Goal: Find contact information: Find contact information

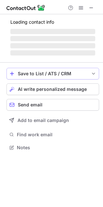
scroll to position [143, 103]
click at [87, 39] on span "‌" at bounding box center [52, 38] width 85 height 5
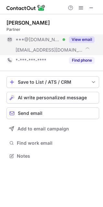
scroll to position [152, 103]
click at [85, 42] on button "View email" at bounding box center [82, 39] width 26 height 6
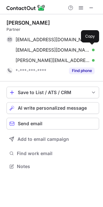
click at [42, 53] on div "[EMAIL_ADDRESS][DOMAIN_NAME] Verified Send email Copy" at bounding box center [50, 50] width 88 height 10
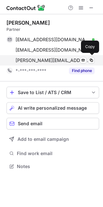
click at [41, 58] on span "[PERSON_NAME][EMAIL_ADDRESS][PERSON_NAME][DOMAIN_NAME]" at bounding box center [53, 61] width 74 height 6
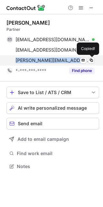
click at [41, 58] on span "jennifer.kirk@bakernet.com" at bounding box center [53, 61] width 74 height 6
copy span "jennifer.kirk@bakernet.com"
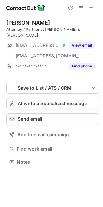
scroll to position [152, 103]
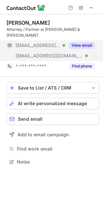
click at [83, 42] on button "View email" at bounding box center [82, 45] width 26 height 6
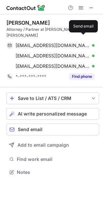
scroll to position [162, 103]
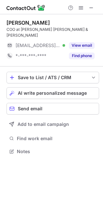
scroll to position [141, 103]
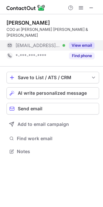
click at [87, 42] on button "View email" at bounding box center [82, 45] width 26 height 6
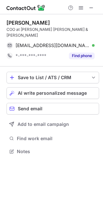
click at [37, 139] on div "Save to List / ATS / CRM List Select Lever Connect Greenhouse Connect Salesforc…" at bounding box center [52, 114] width 93 height 95
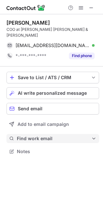
click at [40, 136] on span "Find work email" at bounding box center [54, 139] width 75 height 6
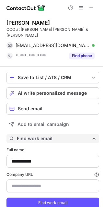
type input "********"
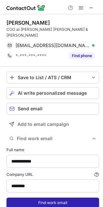
click at [42, 199] on button "Find work email" at bounding box center [52, 203] width 93 height 10
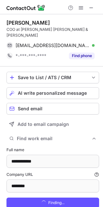
scroll to position [221, 99]
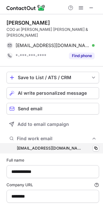
click at [45, 147] on div "jmiller@rhsb.com jmiller@rhsb.com Copy" at bounding box center [52, 148] width 93 height 10
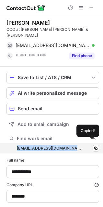
click at [45, 147] on div "jmiller@rhsb.com jmiller@rhsb.com Copied!" at bounding box center [52, 148] width 93 height 10
copy div "jmiller@rhsb.com jmiller@rhsb.com"
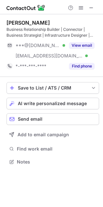
scroll to position [158, 103]
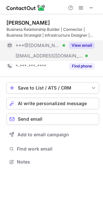
click at [84, 43] on button "View email" at bounding box center [82, 45] width 26 height 6
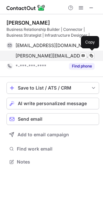
click at [52, 58] on span "michele@michelemalo.com" at bounding box center [53, 56] width 74 height 6
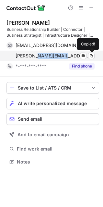
click at [52, 58] on span "michele@michelemalo.com" at bounding box center [53, 56] width 74 height 6
copy span "michele@michelemalo.com"
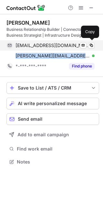
click at [53, 44] on span "wellcomehome14@gmail.com" at bounding box center [53, 46] width 74 height 6
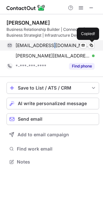
click at [53, 44] on span "wellcomehome14@gmail.com" at bounding box center [53, 46] width 74 height 6
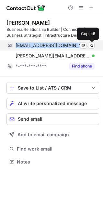
click at [53, 44] on span "wellcomehome14@gmail.com" at bounding box center [53, 46] width 74 height 6
copy span "wellcomehome14@gmail.com"
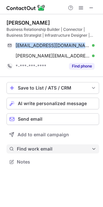
click at [42, 151] on span "Find work email" at bounding box center [54, 149] width 75 height 6
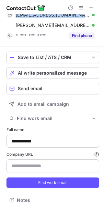
scroll to position [33, 0]
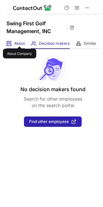
click at [19, 41] on span "About" at bounding box center [19, 43] width 11 height 5
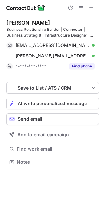
scroll to position [158, 103]
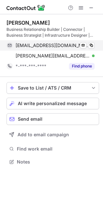
click at [76, 44] on span "wellcomehome14@gmail.com" at bounding box center [53, 46] width 74 height 6
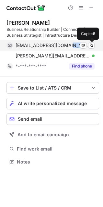
click at [76, 44] on span "wellcomehome14@gmail.com" at bounding box center [53, 46] width 74 height 6
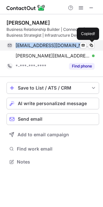
click at [76, 44] on span "wellcomehome14@gmail.com" at bounding box center [53, 46] width 74 height 6
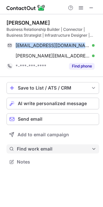
click at [44, 149] on span "Find work email" at bounding box center [54, 149] width 75 height 6
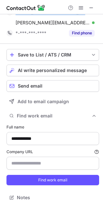
scroll to position [33, 0]
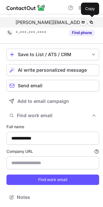
click at [23, 26] on div "michele@michelemalo.com Verified Send email Copy" at bounding box center [50, 22] width 88 height 10
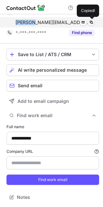
click at [23, 26] on div "michele@michelemalo.com Verified Send email Copied!" at bounding box center [50, 22] width 88 height 10
copy span "michele@michelemalo.com"
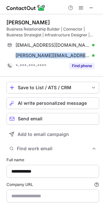
scroll to position [0, 0]
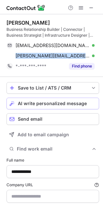
copy span "michele@michelemalo.com"
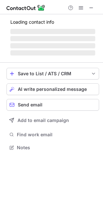
scroll to position [168, 103]
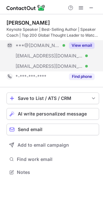
click at [79, 44] on button "View email" at bounding box center [82, 45] width 26 height 6
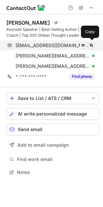
click at [34, 47] on span "[EMAIL_ADDRESS][DOMAIN_NAME]" at bounding box center [53, 46] width 74 height 6
click at [34, 47] on span "jilljaws@yahoo.com" at bounding box center [53, 46] width 74 height 6
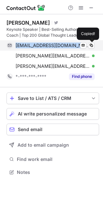
click at [34, 47] on span "jilljaws@yahoo.com" at bounding box center [53, 46] width 74 height 6
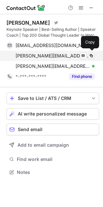
click at [31, 56] on span "jill@jillchristensenintl.com" at bounding box center [53, 56] width 74 height 6
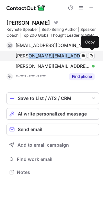
click at [31, 56] on span "jill@jillchristensenintl.com" at bounding box center [53, 56] width 74 height 6
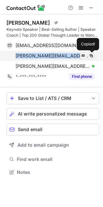
click at [31, 56] on span "jill@jillchristensenintl.com" at bounding box center [53, 56] width 74 height 6
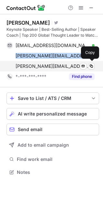
copy span "jill@jillchristensenintl.com"
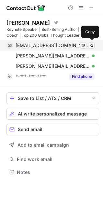
click at [35, 50] on div "jilljaws@yahoo.com Verified Send email Copy" at bounding box center [50, 45] width 88 height 10
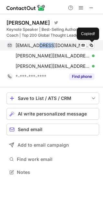
click at [35, 50] on div "jilljaws@yahoo.com Verified Send email Copied!" at bounding box center [50, 45] width 88 height 10
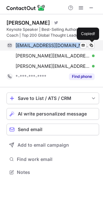
click at [35, 50] on div "jilljaws@yahoo.com Verified Send email Copied!" at bounding box center [50, 45] width 88 height 10
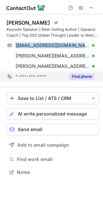
copy span "jilljaws@yahoo.com"
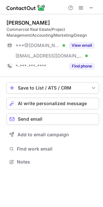
scroll to position [158, 103]
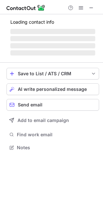
scroll to position [158, 103]
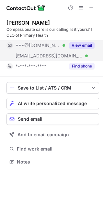
click at [82, 47] on button "View email" at bounding box center [82, 45] width 26 height 6
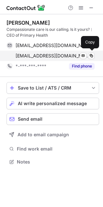
click at [51, 59] on div "[EMAIL_ADDRESS][DOMAIN_NAME] Verified Send email Copy" at bounding box center [50, 56] width 88 height 10
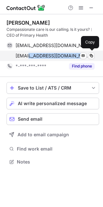
click at [51, 59] on div "[EMAIL_ADDRESS][DOMAIN_NAME] Verified Send email Copy" at bounding box center [50, 56] width 88 height 10
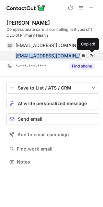
click at [51, 59] on div "[EMAIL_ADDRESS][DOMAIN_NAME] Verified Send email Copied!" at bounding box center [50, 56] width 88 height 10
copy span "[EMAIL_ADDRESS][DOMAIN_NAME]"
